Goal: Answer question/provide support

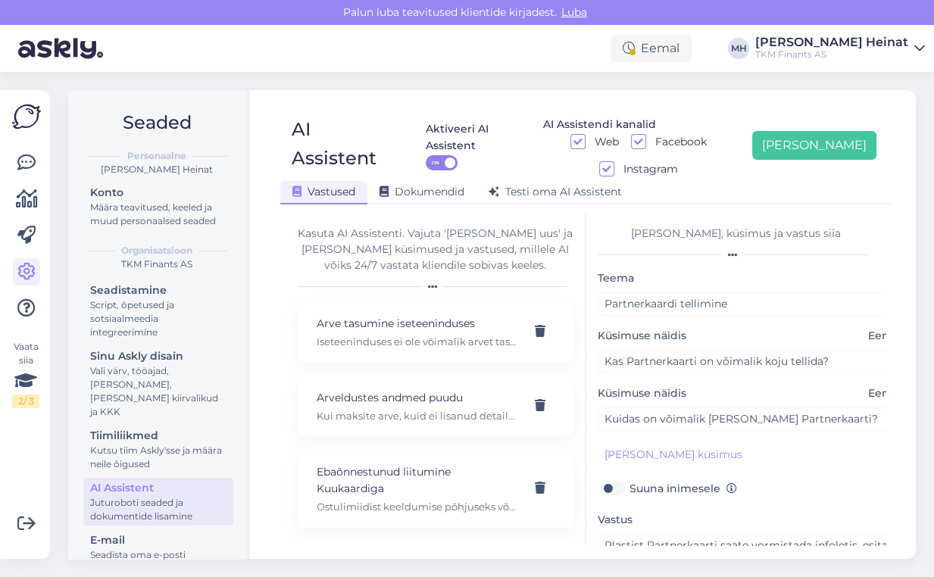
scroll to position [1537, 0]
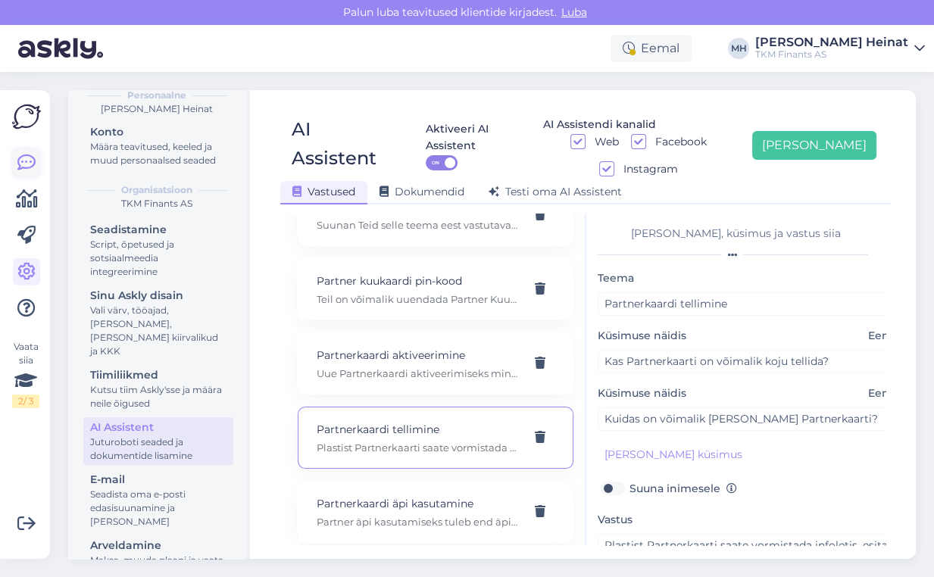
click at [28, 158] on icon at bounding box center [26, 163] width 18 height 18
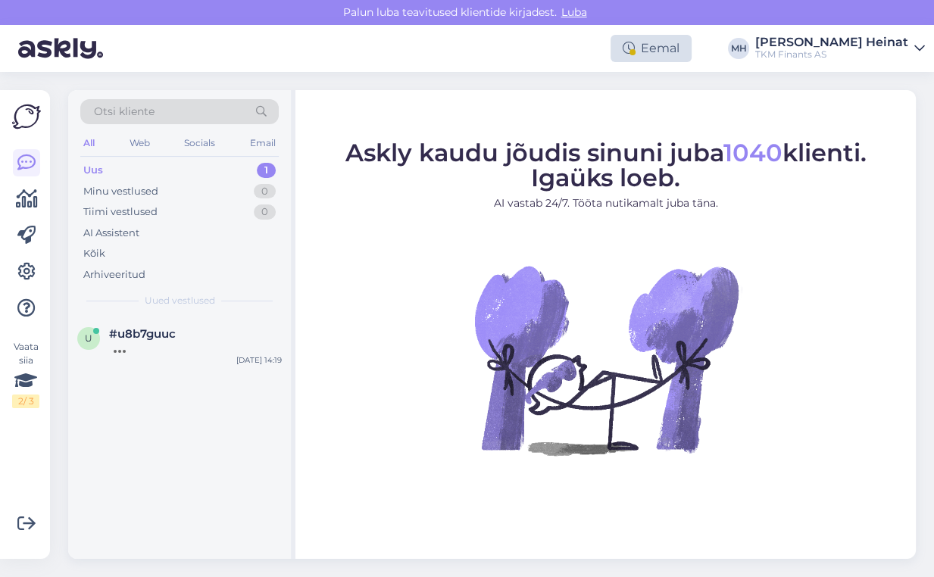
click at [692, 50] on div "Eemal" at bounding box center [651, 48] width 81 height 27
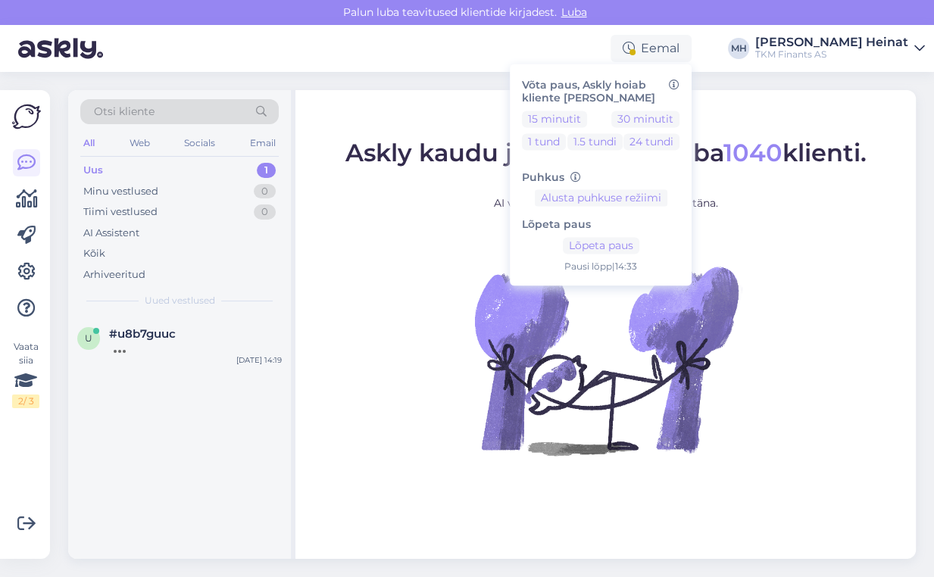
click at [824, 246] on figure "Askly kaudu jõudis sinuni juba 1040 klienti. Igaüks loeb. AI vastab 24/7. Tööta…" at bounding box center [605, 318] width 593 height 355
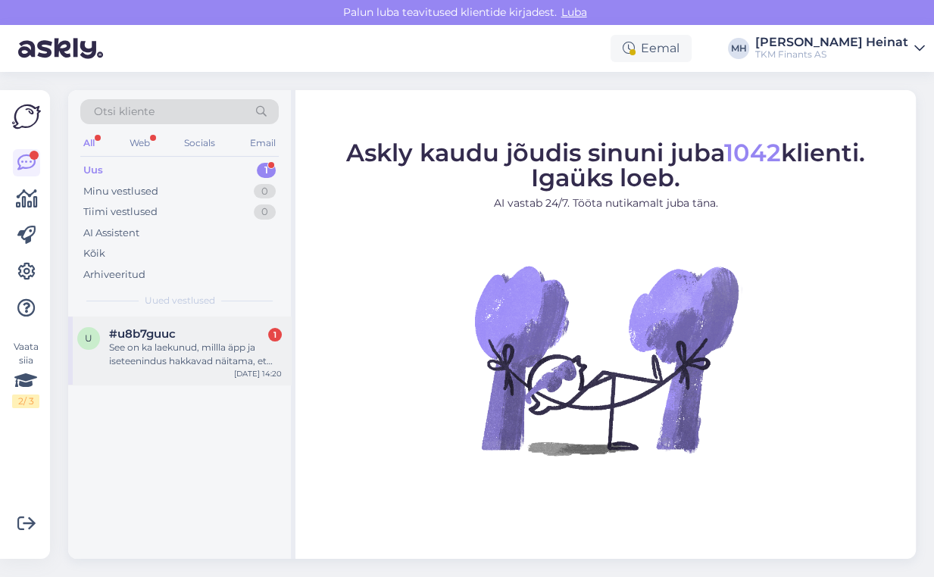
click at [167, 361] on div "See on ka laekunud, millla äpp ja iseteenindus hakkavad näitama, et makstud ?" at bounding box center [195, 354] width 173 height 27
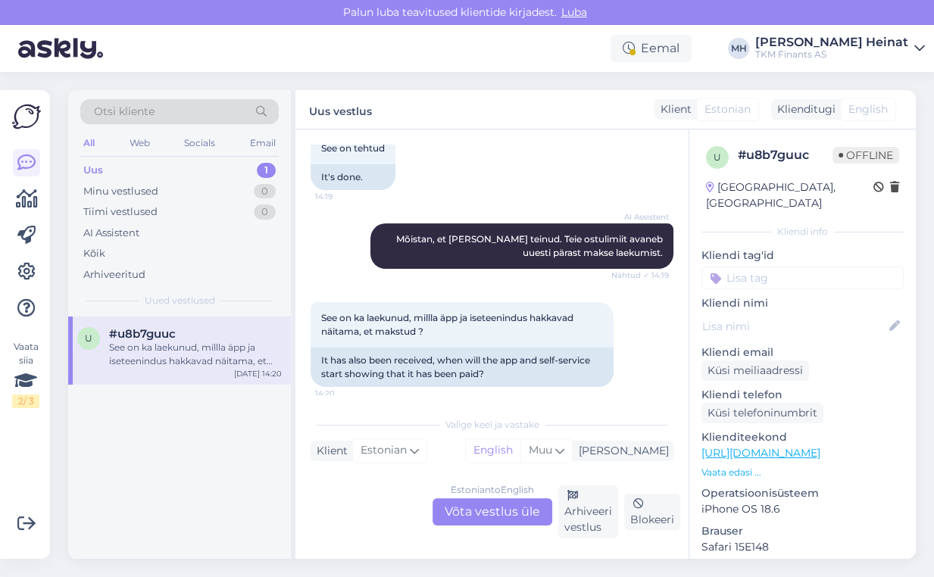
scroll to position [311, 0]
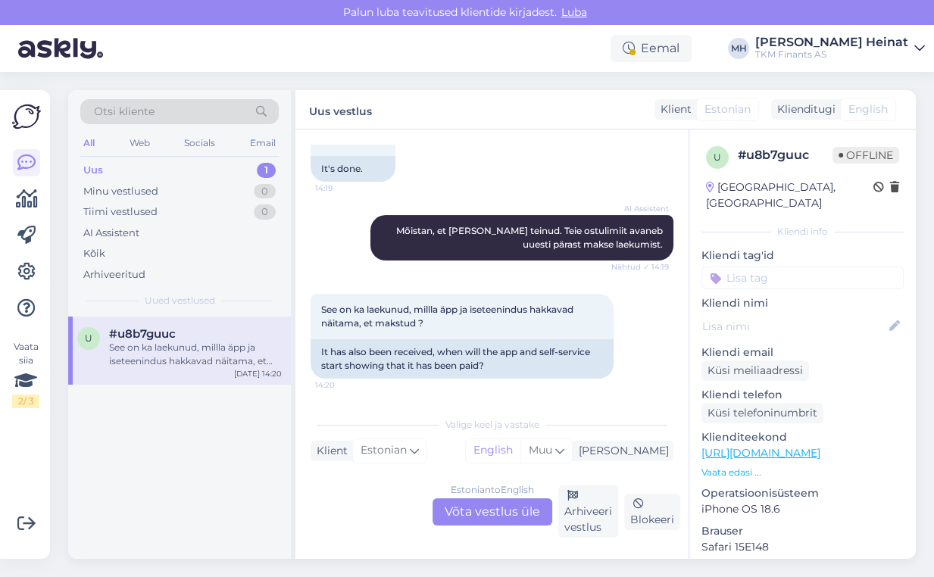
click at [486, 508] on div "Estonian to English Võta vestlus üle" at bounding box center [493, 512] width 120 height 27
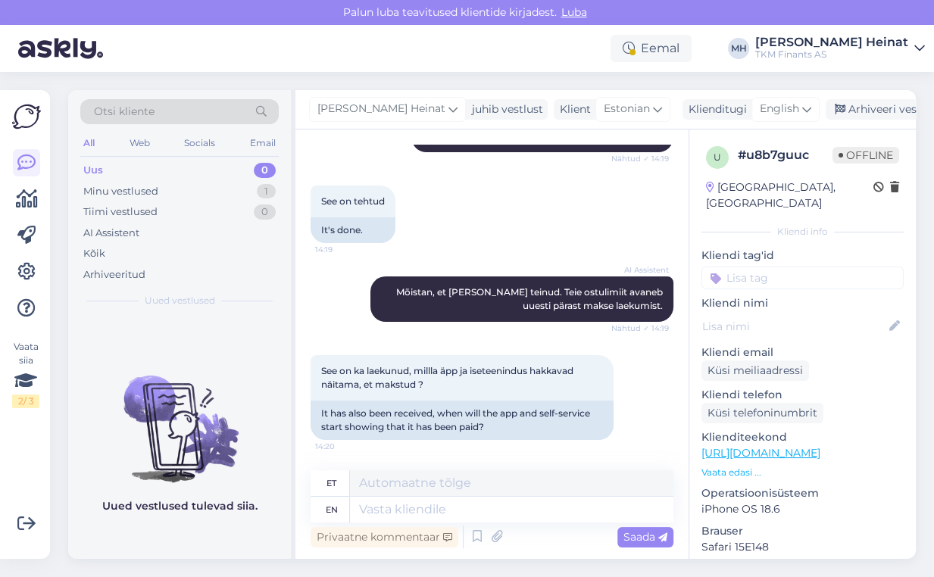
scroll to position [250, 0]
click at [435, 503] on textarea at bounding box center [512, 510] width 324 height 26
type textarea "tere"
type textarea "t"
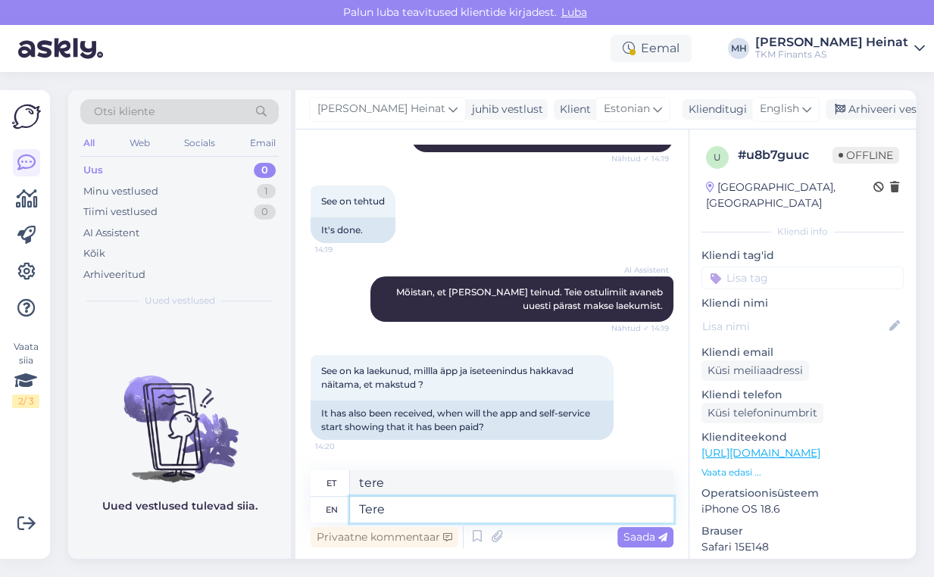
type textarea "Tere!"
type textarea "Tere"
type textarea "Tere!"
type textarea "Tere! Palun"
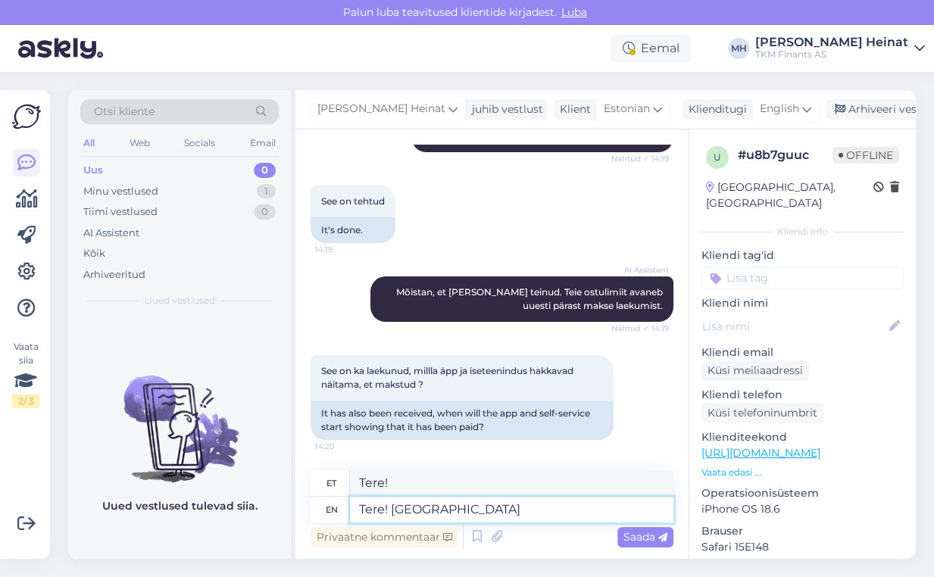
type textarea "Tere! Palun"
type textarea "Tere! Palun saatke"
type textarea "Tere! Palun saatke meile"
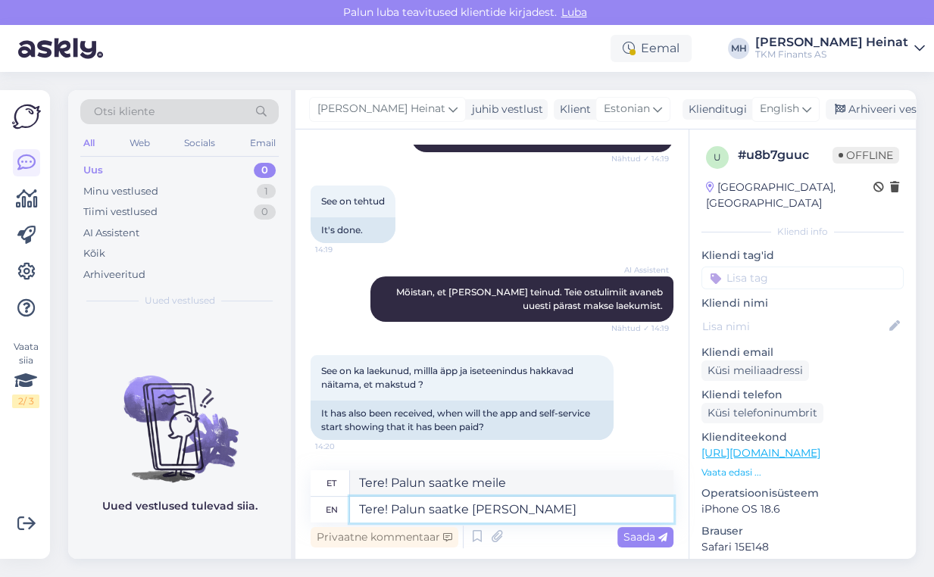
type textarea "Tere! Palun saatke meile Teie t"
type textarea "Tere! Palun saatke meile Teie"
type textarea "Tere! Palun saatke meile Teie tuvastamiseks"
type textarea "Tere! Palun saatke meile Teie tuvastamiseks teie"
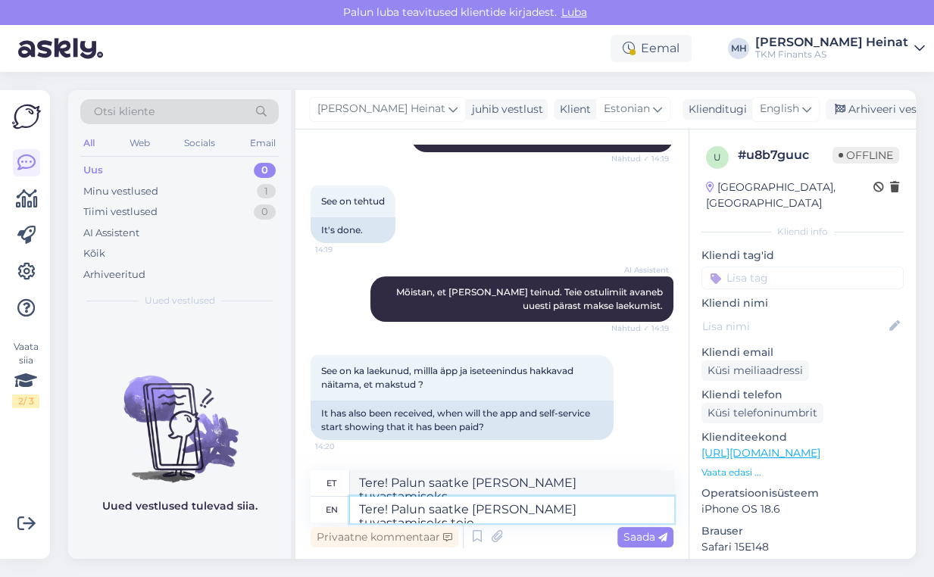
type textarea "Tere! Palun saatke meile Teie tuvastamiseks teie"
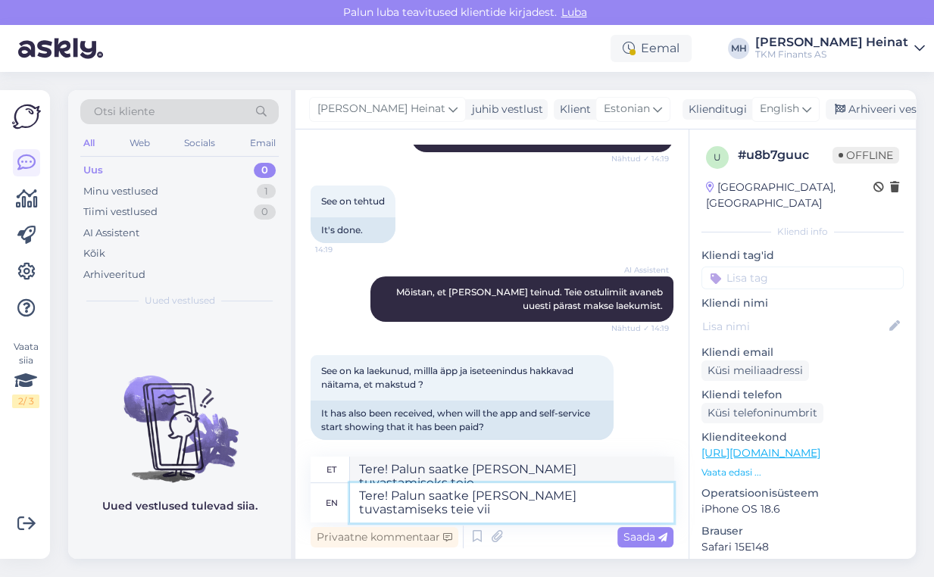
scroll to position [264, 0]
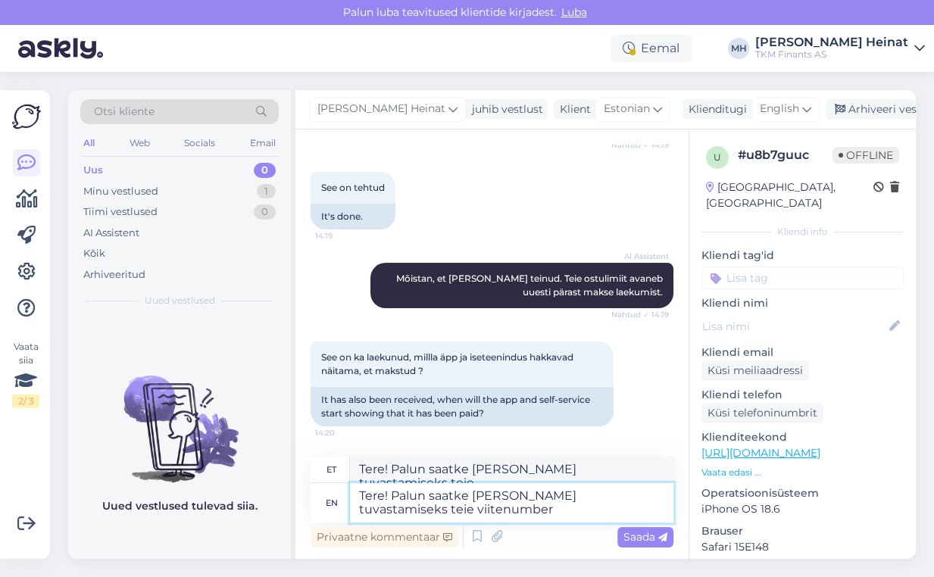
type textarea "Tere! Palun saatke meile Teie tuvastamiseks teie viitenumber."
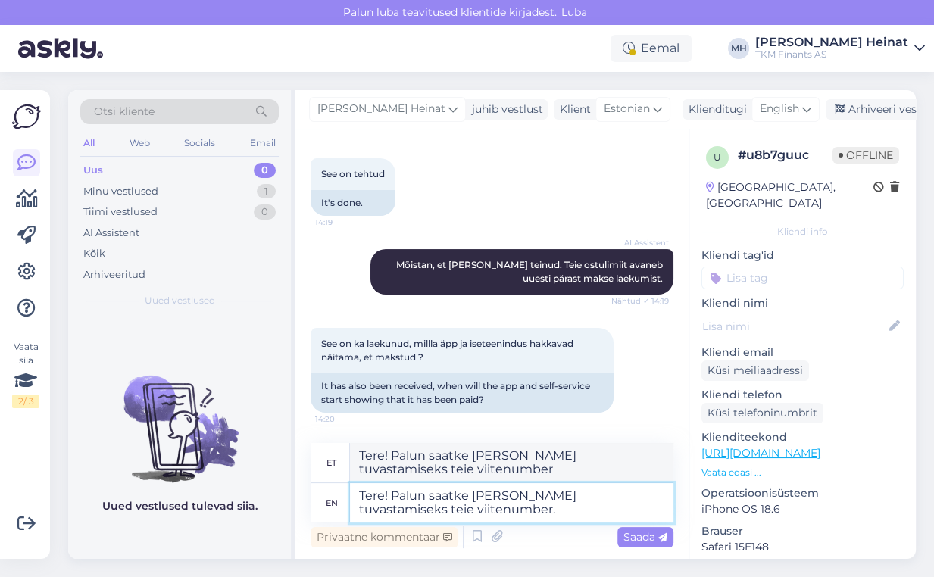
type textarea "Tere! Palun saatke meile Teie tuvastamiseks teie viitenumber."
click at [630, 499] on textarea "Tere! Palun saatke meile Teie tuvastamiseks teie viitenumber." at bounding box center [512, 502] width 324 height 39
type textarea "Tere! Palun saatke meile Teie tuvastamiseks Teie viitenumber."
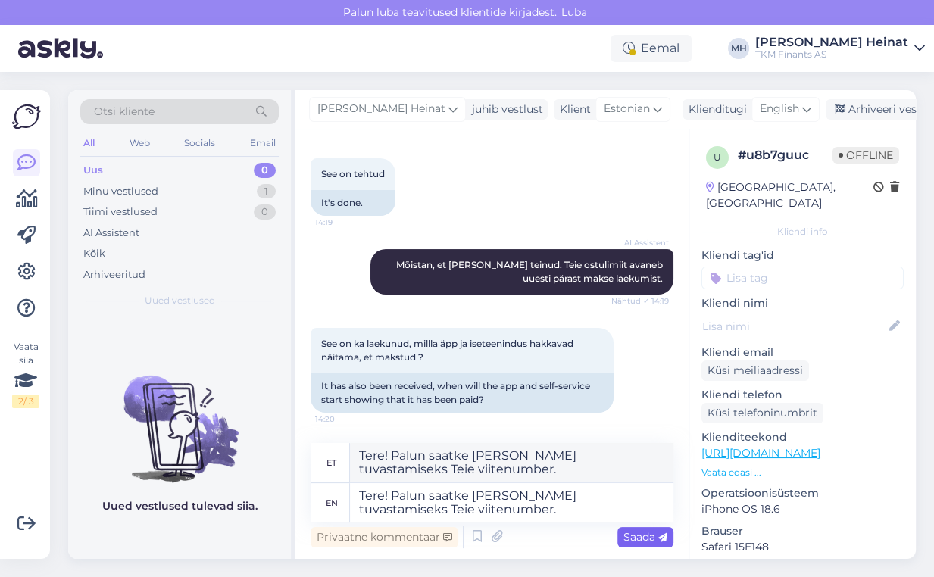
click at [647, 533] on span "Saada" at bounding box center [646, 537] width 44 height 14
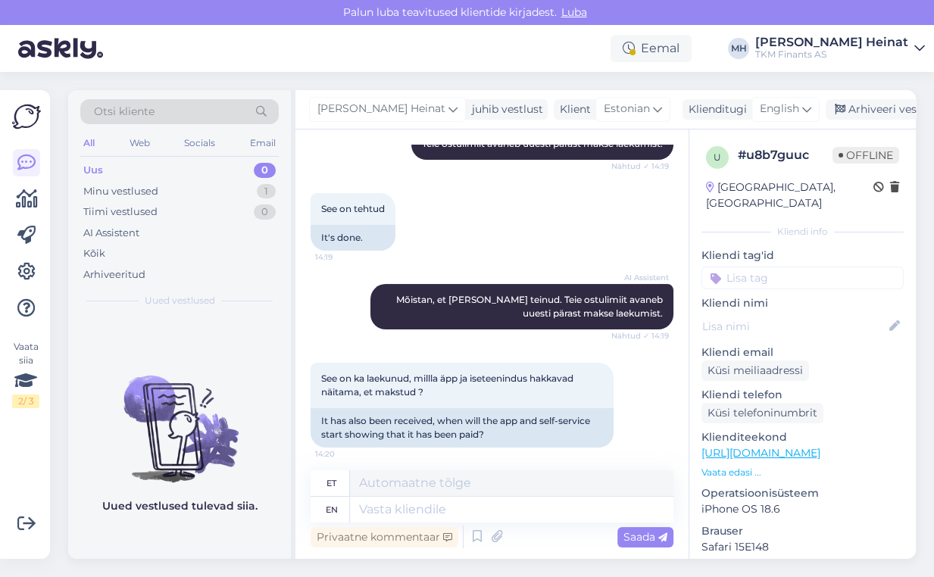
scroll to position [368, 0]
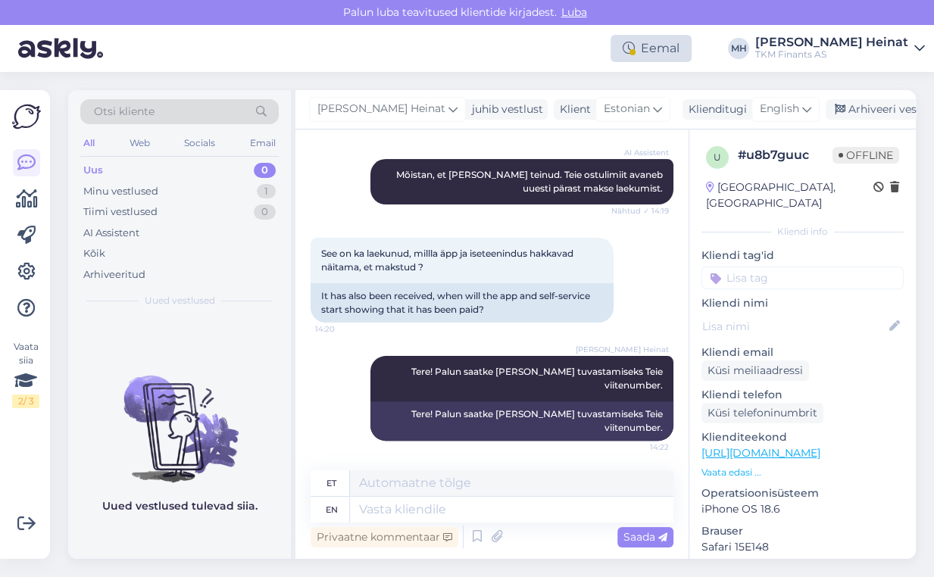
click at [692, 50] on div "Eemal" at bounding box center [651, 48] width 81 height 27
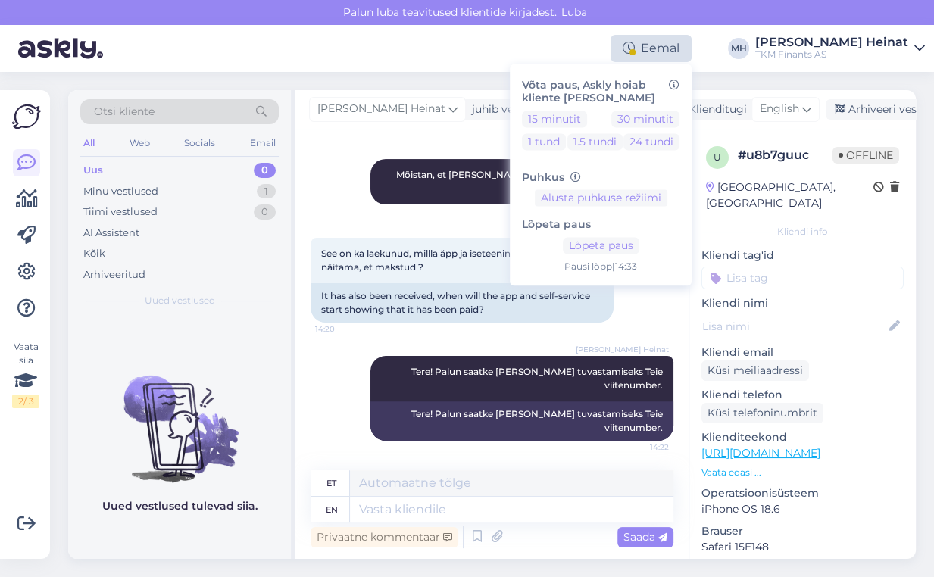
click at [692, 50] on div "Eemal" at bounding box center [651, 48] width 81 height 27
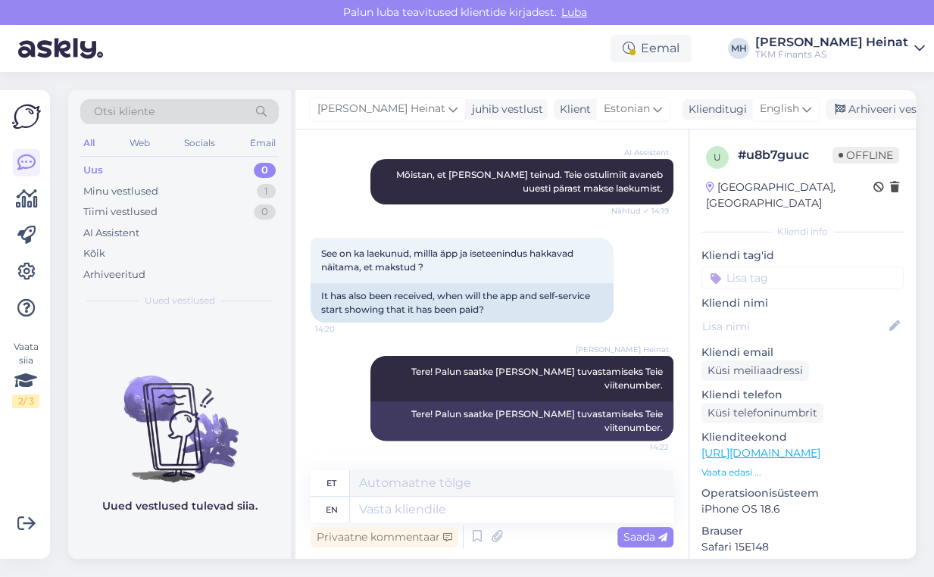
click at [329, 407] on div "Merle Heinat Tere! Palun saatke meile Teie tuvastamiseks Teie viitenumber. 14:2…" at bounding box center [492, 398] width 363 height 118
click at [136, 272] on div "Arhiveeritud" at bounding box center [114, 274] width 62 height 15
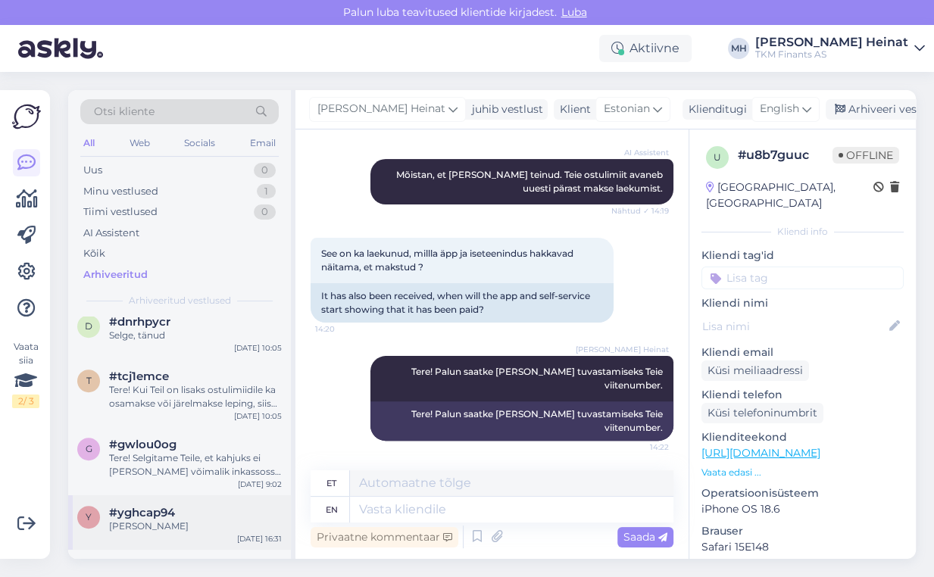
scroll to position [727, 0]
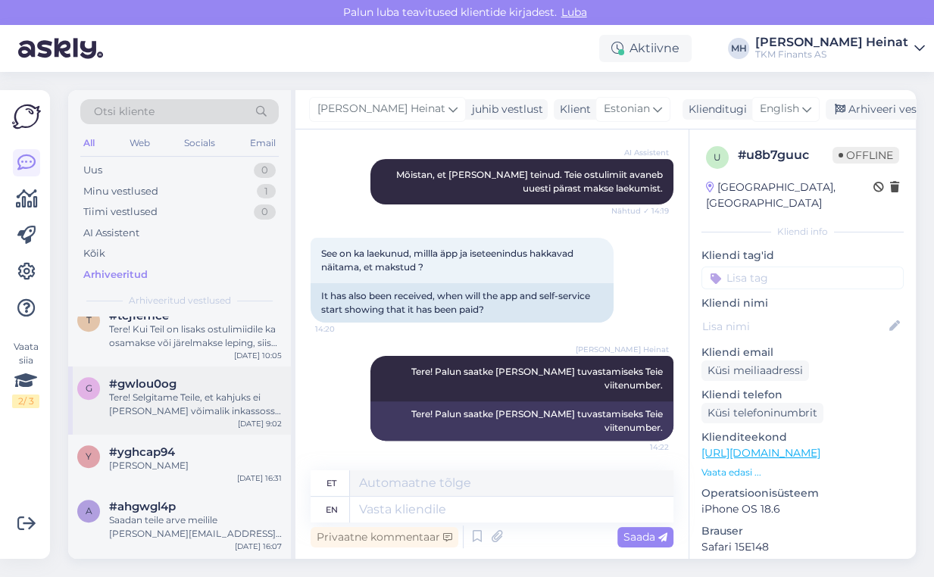
click at [185, 411] on div "Tere! Selgitame Teile, et kahjuks ei ole meil võimalik inkassosse antud klienti…" at bounding box center [195, 404] width 173 height 27
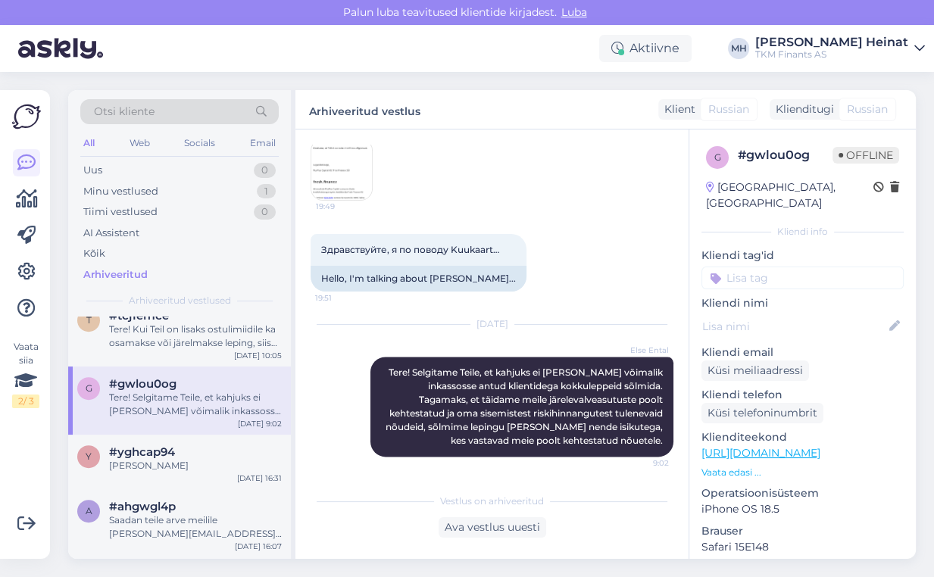
scroll to position [667, 0]
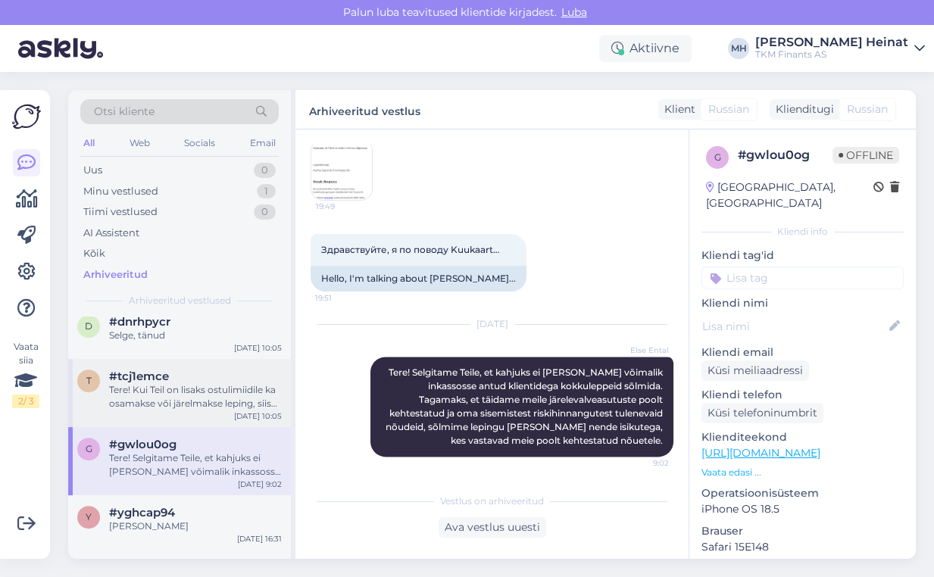
click at [170, 386] on div "Tere! Kui Teil on lisaks ostulimiidile ka osamakse või järelmakse leping, siis …" at bounding box center [195, 396] width 173 height 27
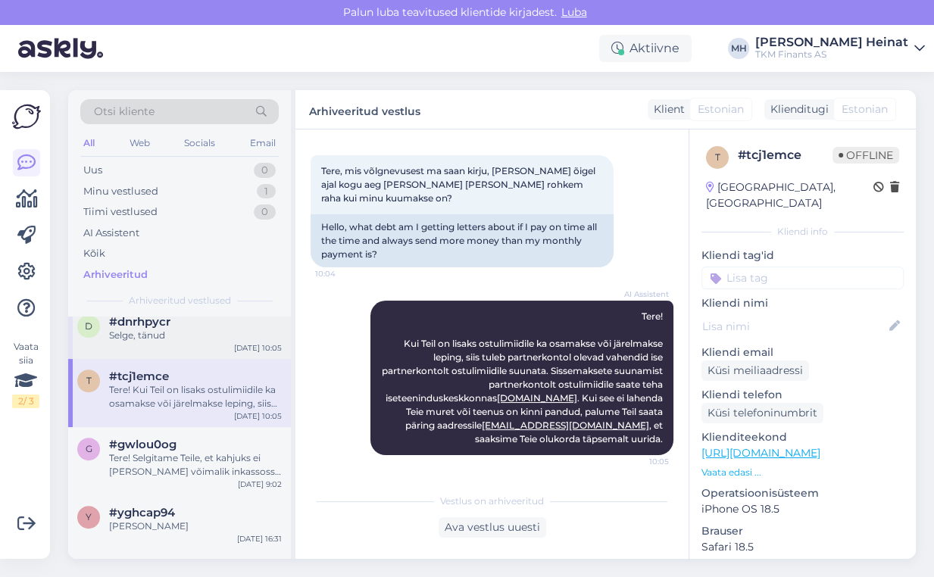
click at [152, 333] on div "Selge, tänud" at bounding box center [195, 336] width 173 height 14
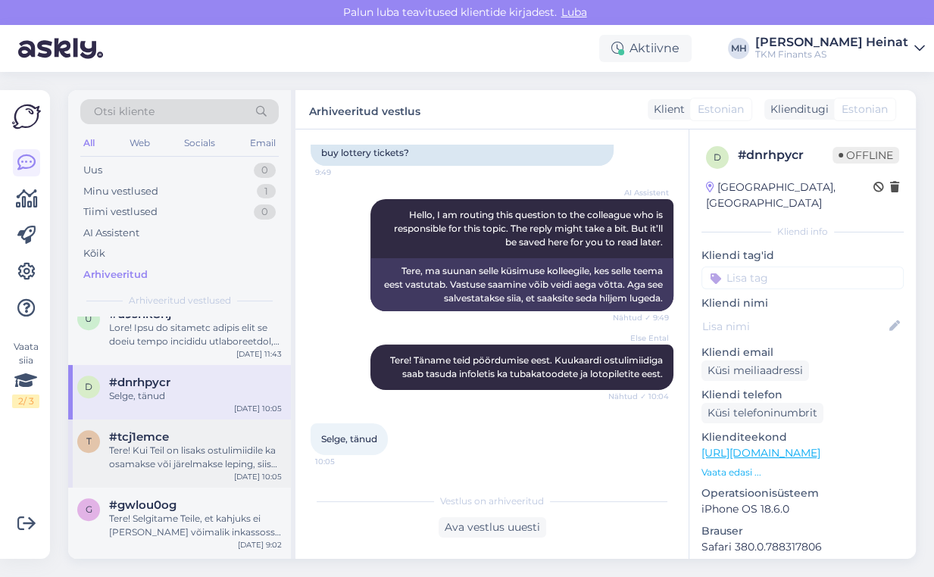
scroll to position [546, 0]
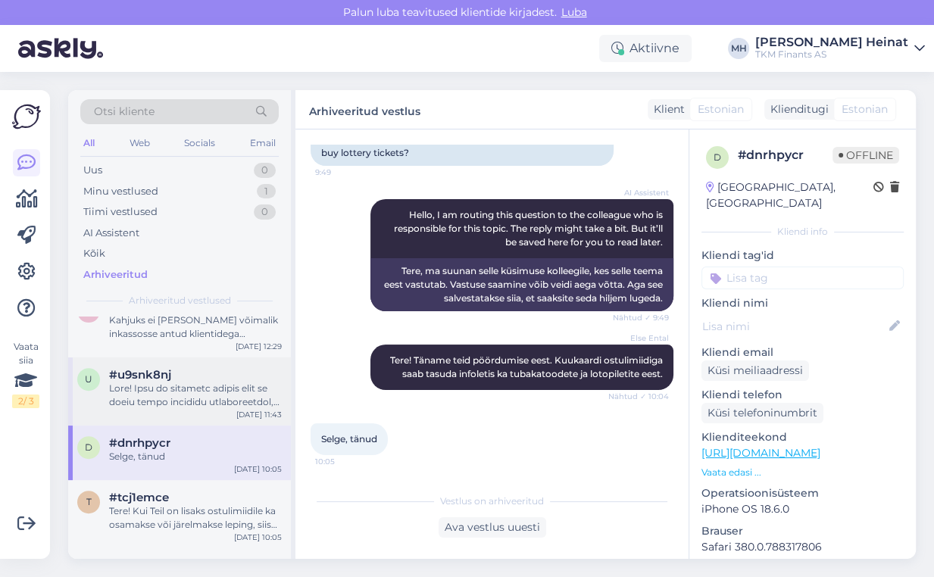
click at [164, 395] on div at bounding box center [195, 395] width 173 height 27
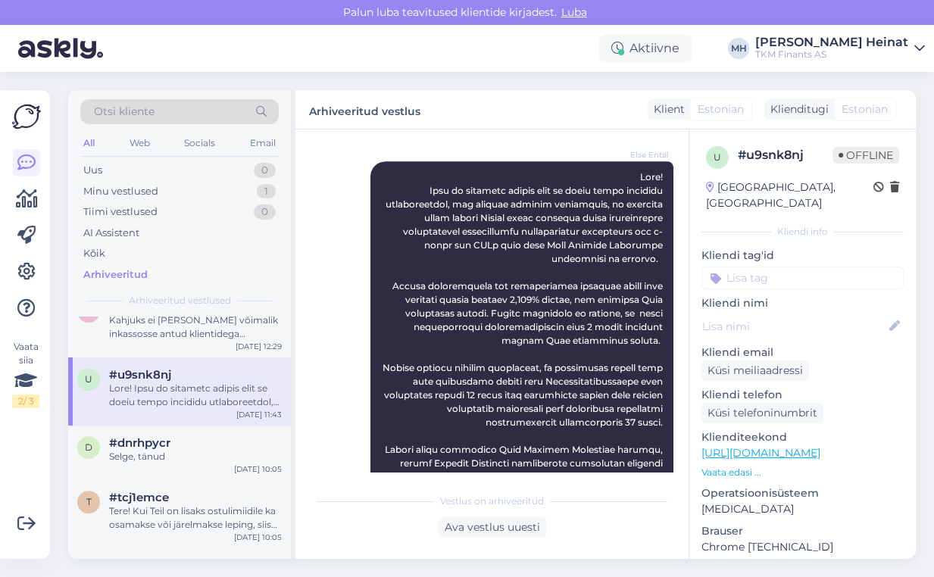
scroll to position [485, 0]
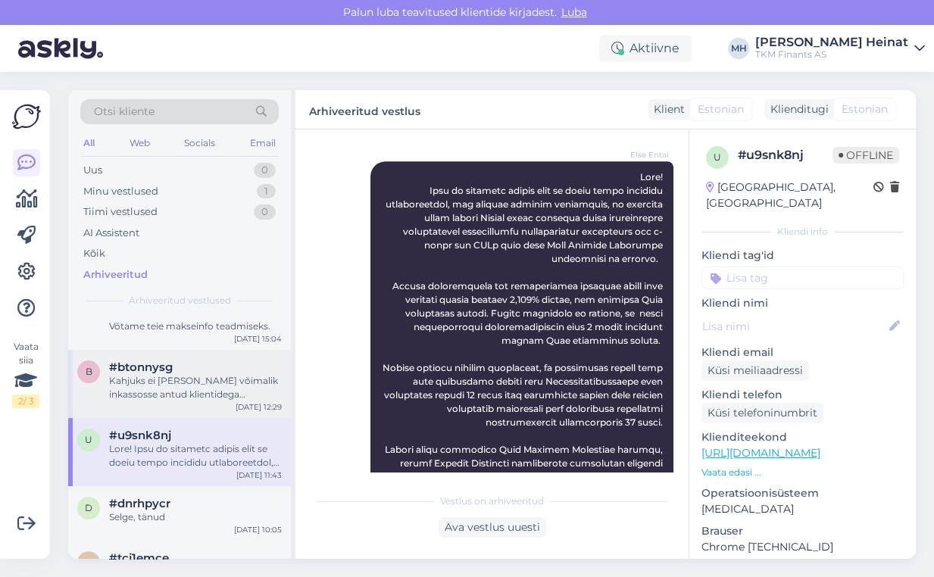
click at [178, 382] on div "Kahjuks ei ole meil võimalik inkassosse antud klientidega kokkuleppeid sõlmida.…" at bounding box center [195, 387] width 173 height 27
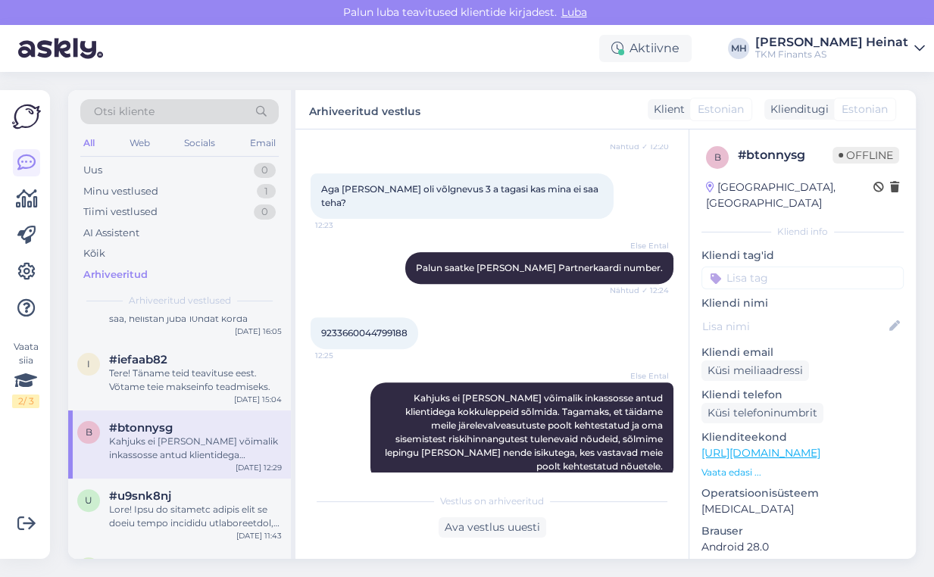
scroll to position [364, 0]
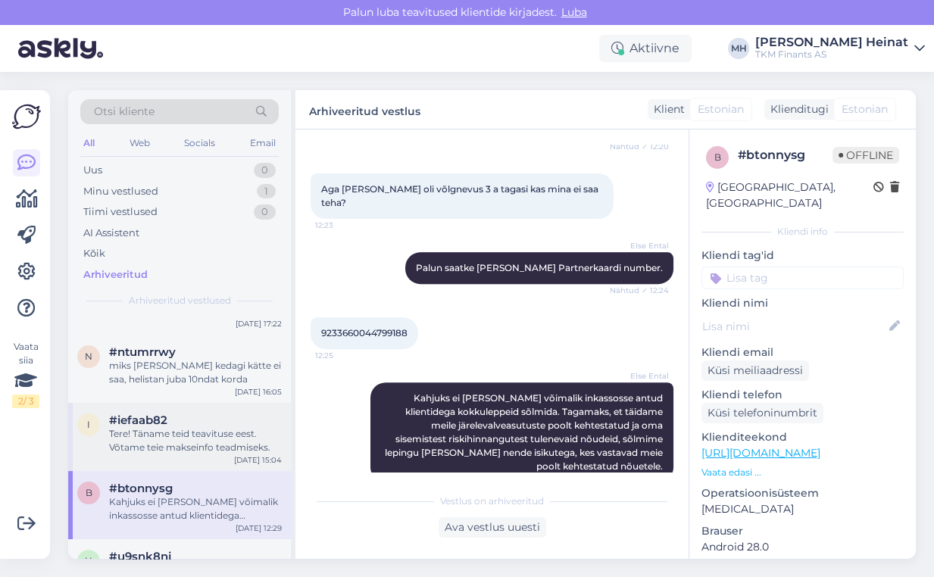
click at [185, 440] on div "Tere! Täname teid teavituse eest. Võtame teie makseinfo teadmiseks." at bounding box center [195, 440] width 173 height 27
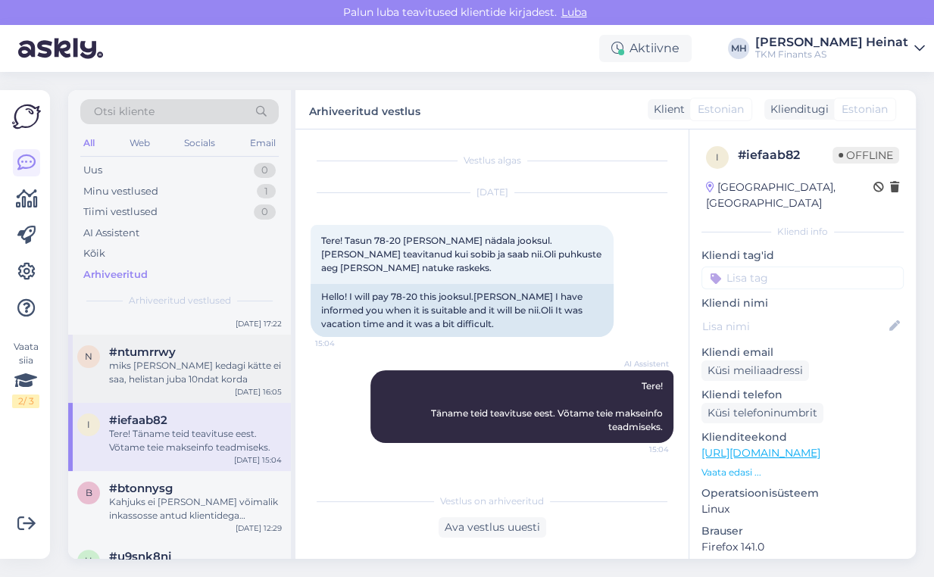
click at [185, 383] on div "miks kõne teel kedagi kätte ei saa, helistan juba 10ndat korda" at bounding box center [195, 372] width 173 height 27
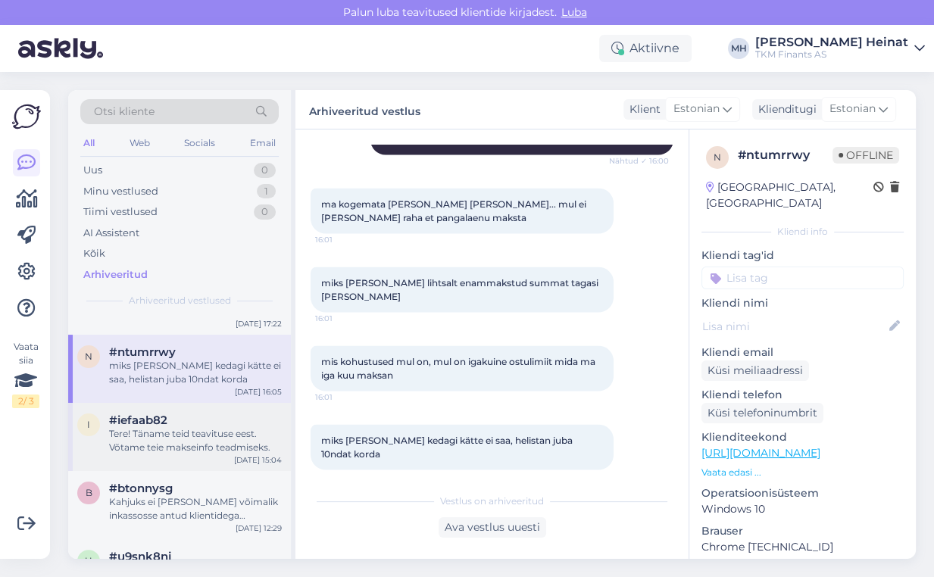
scroll to position [303, 0]
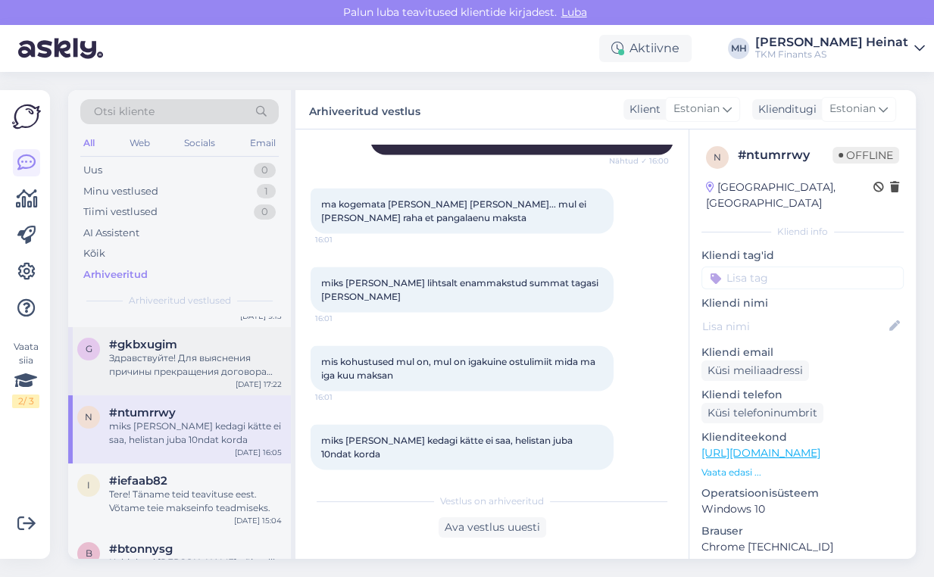
click at [167, 374] on div "Здравствуйте! Для выяснения причины прекращения договора Partner Kuukaart нам н…" at bounding box center [195, 365] width 173 height 27
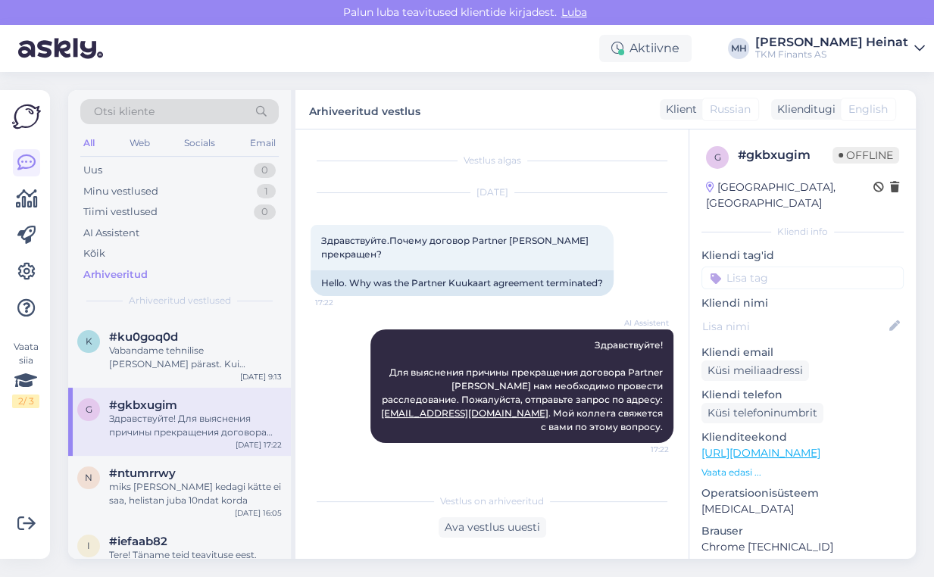
scroll to position [182, 0]
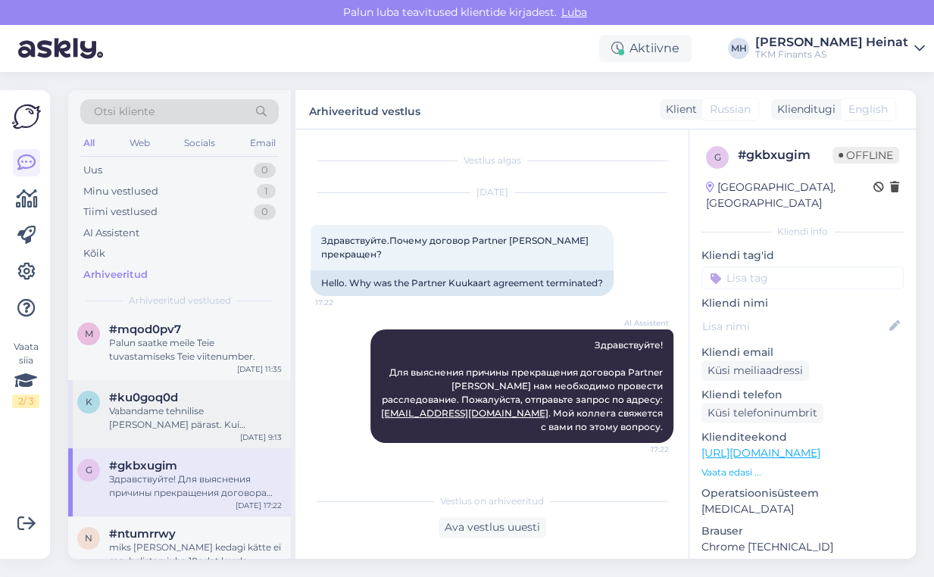
click at [199, 418] on div "Vabandame tehnilise tõrke pärast. Kui võimalik, proovige kasutada teist seadet …" at bounding box center [195, 418] width 173 height 27
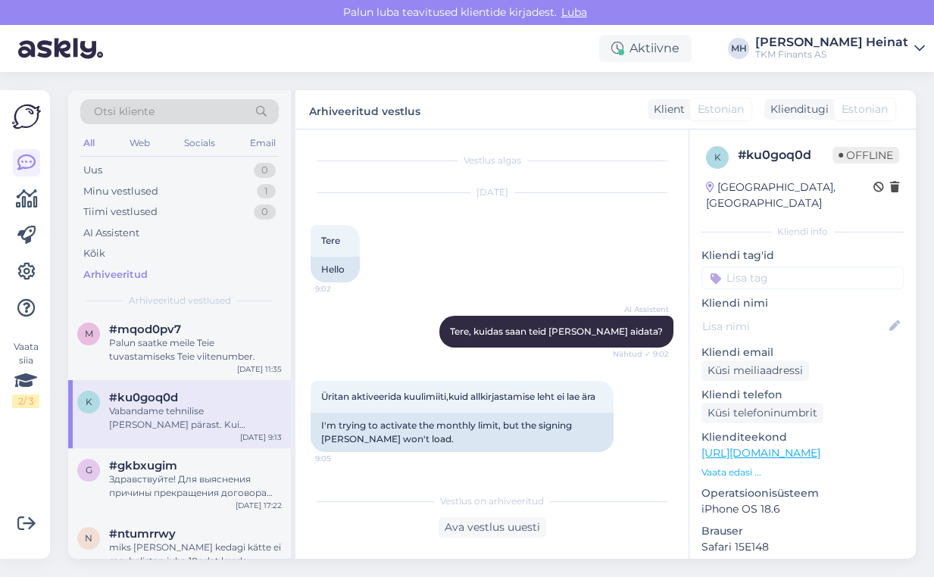
scroll to position [196, 0]
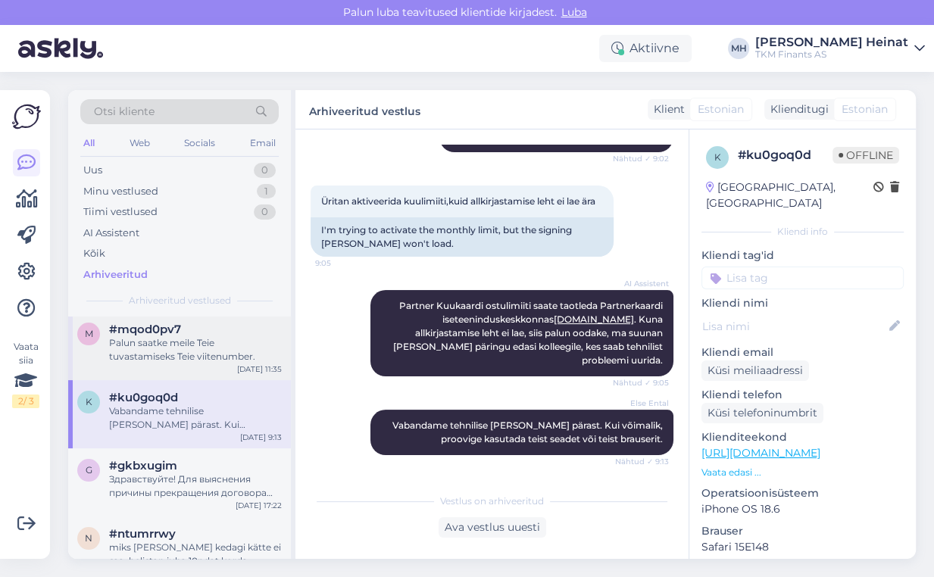
click at [167, 352] on div "Palun saatke meile Teie tuvastamiseks Teie viitenumber." at bounding box center [195, 349] width 173 height 27
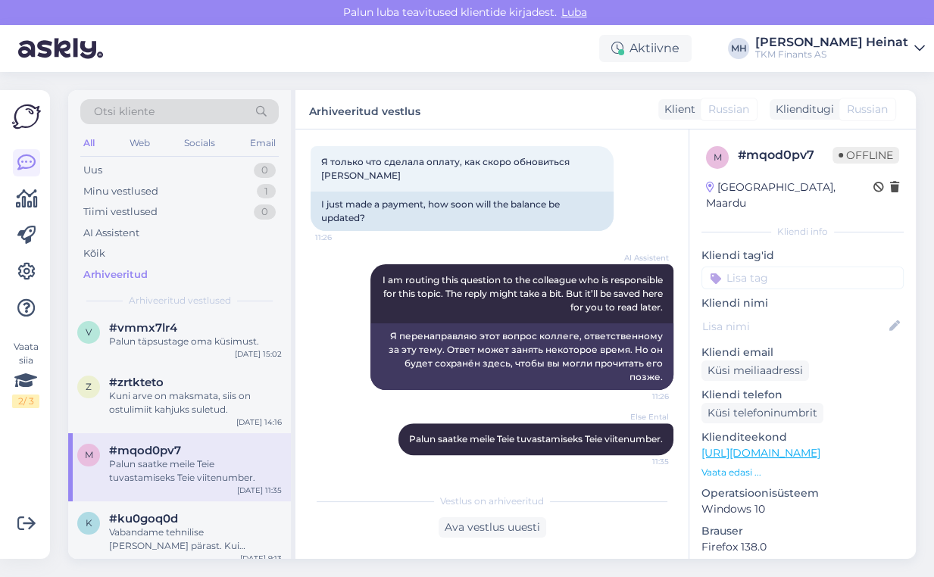
scroll to position [0, 0]
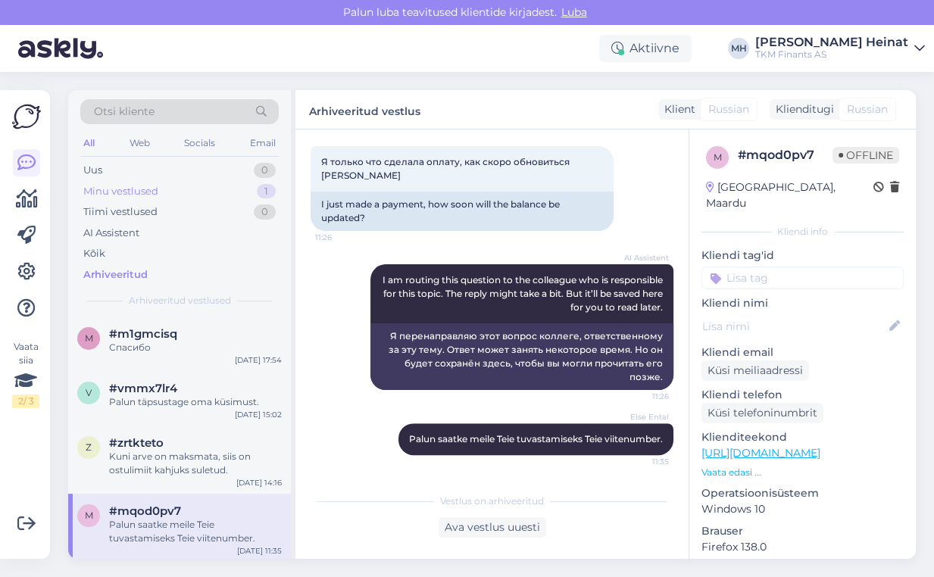
click at [108, 187] on div "Minu vestlused" at bounding box center [120, 191] width 75 height 15
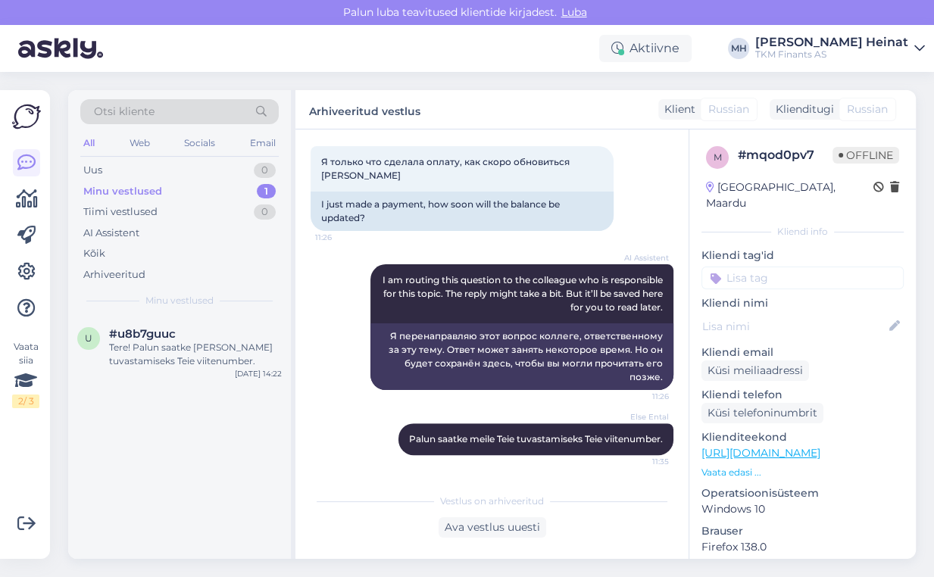
click at [139, 186] on div "Minu vestlused" at bounding box center [122, 191] width 79 height 15
click at [155, 355] on div "Tere! Palun saatke meile Teie tuvastamiseks Teie viitenumber." at bounding box center [195, 354] width 173 height 27
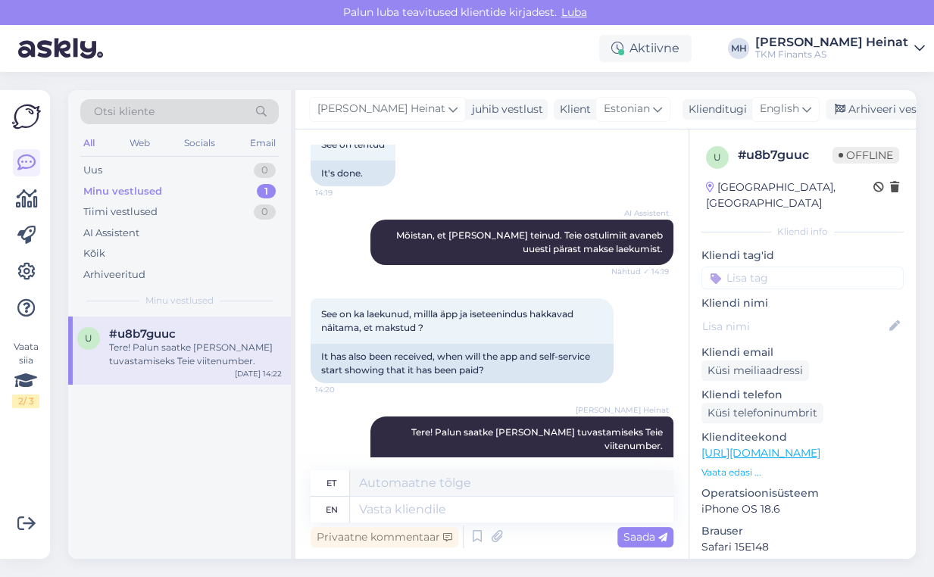
scroll to position [368, 0]
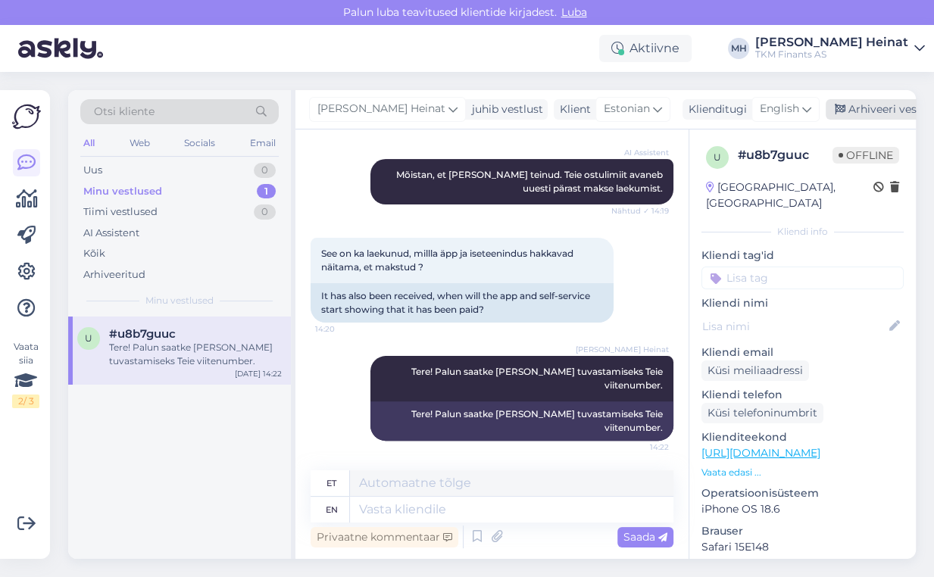
click at [850, 109] on div "Arhiveeri vestlus" at bounding box center [884, 109] width 117 height 20
